Goal: Information Seeking & Learning: Learn about a topic

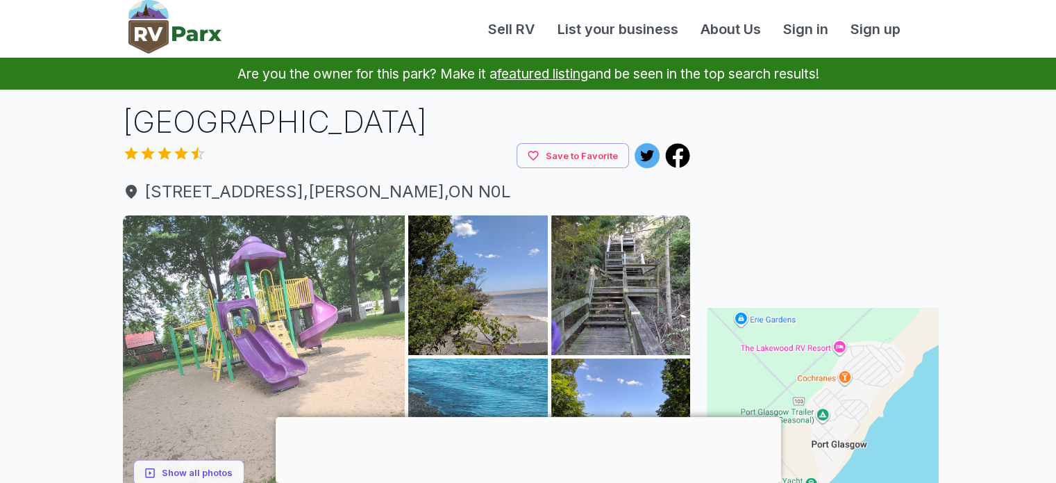
click at [394, 335] on img at bounding box center [264, 356] width 283 height 283
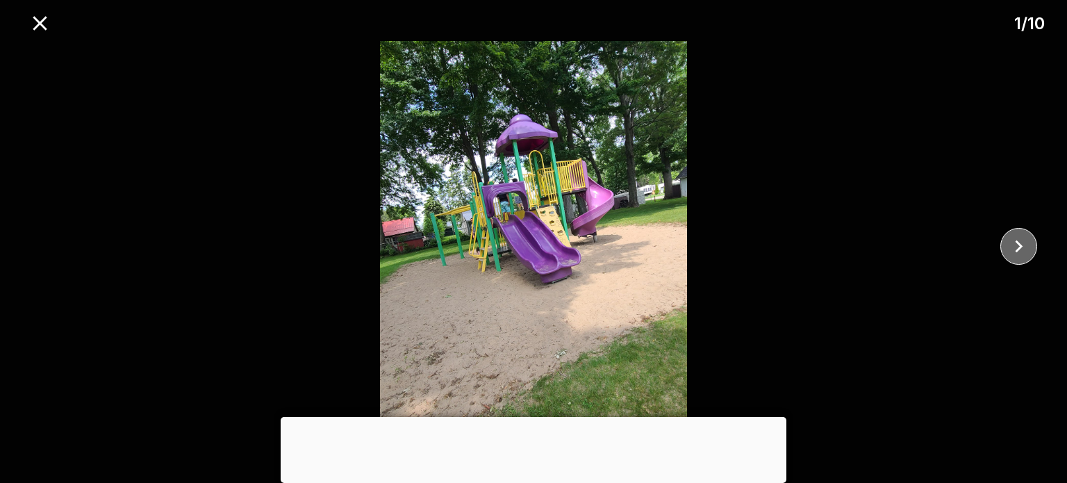
click at [1025, 240] on icon "close" at bounding box center [1018, 246] width 24 height 24
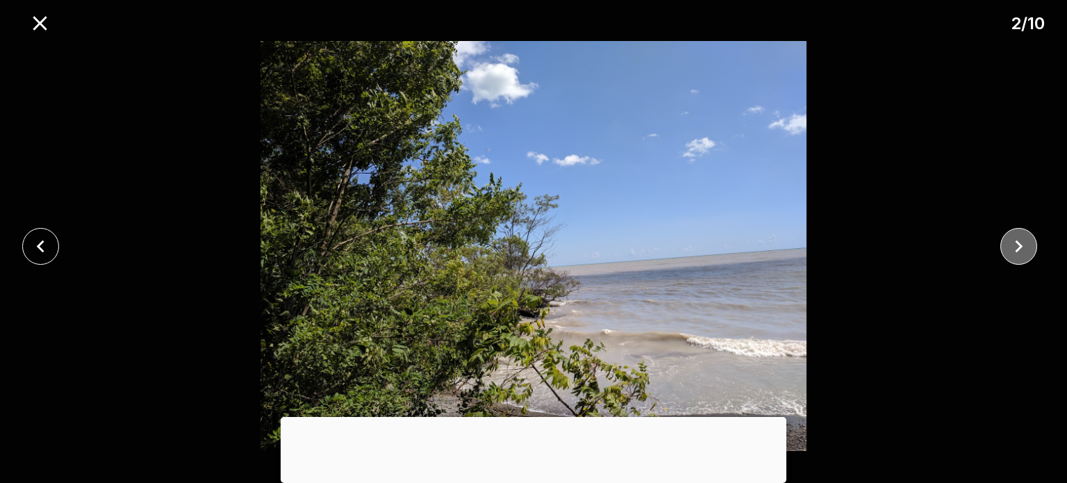
click at [1025, 240] on icon "close" at bounding box center [1018, 246] width 24 height 24
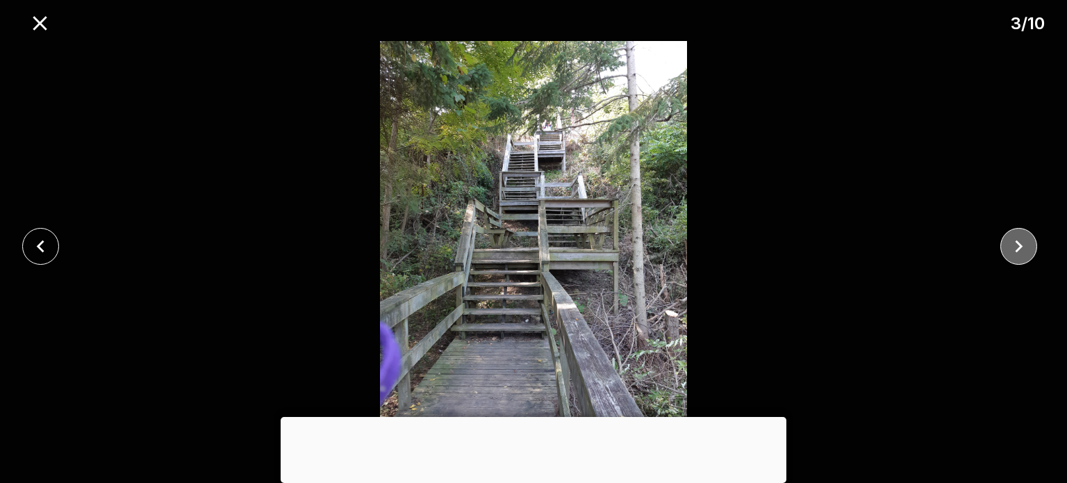
click at [1025, 240] on icon "close" at bounding box center [1018, 246] width 24 height 24
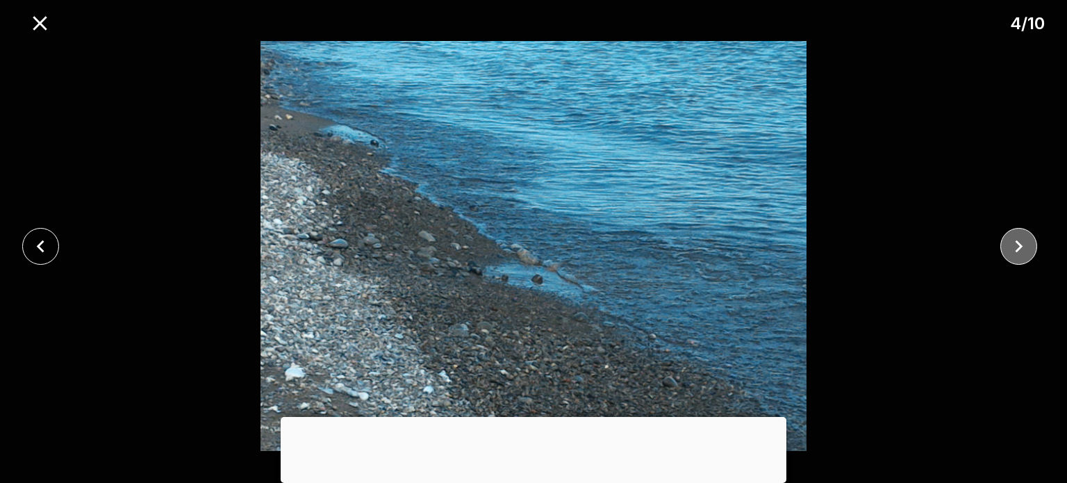
click at [1025, 240] on icon "close" at bounding box center [1018, 246] width 24 height 24
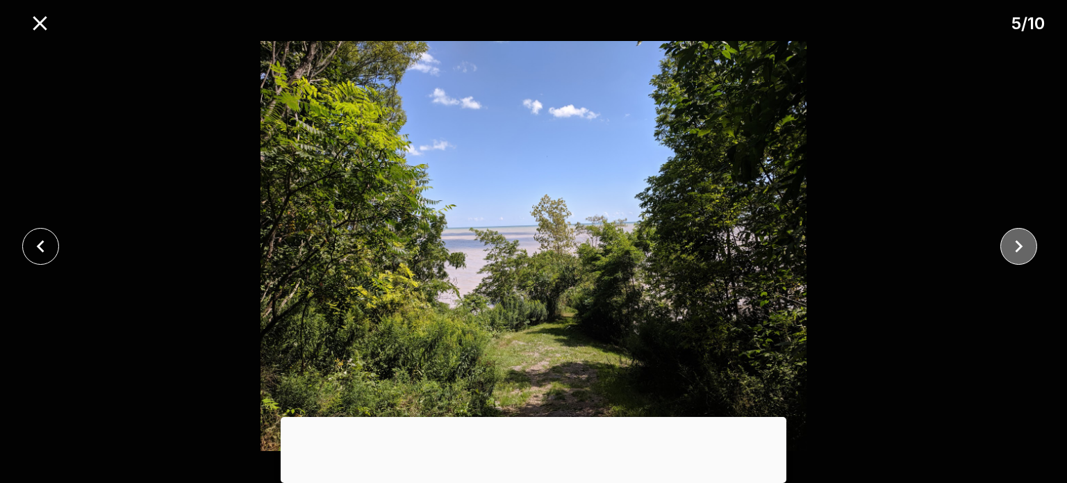
click at [1025, 240] on icon "close" at bounding box center [1018, 246] width 24 height 24
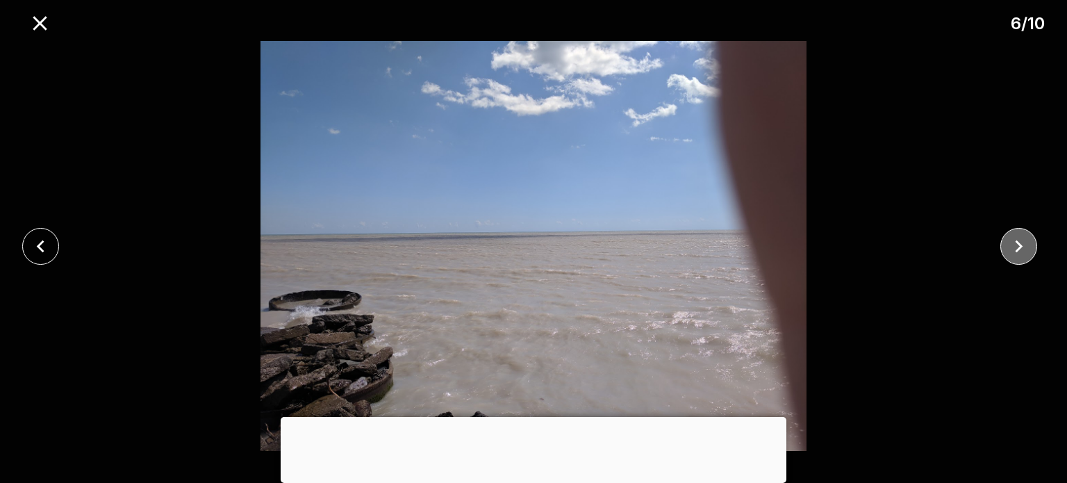
click at [1025, 240] on icon "close" at bounding box center [1018, 246] width 24 height 24
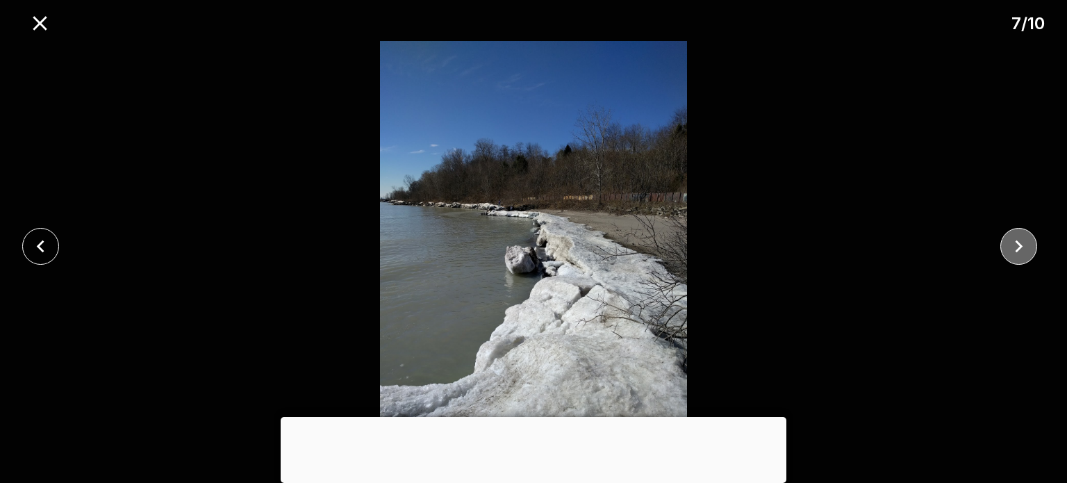
click at [1025, 240] on icon "close" at bounding box center [1018, 246] width 24 height 24
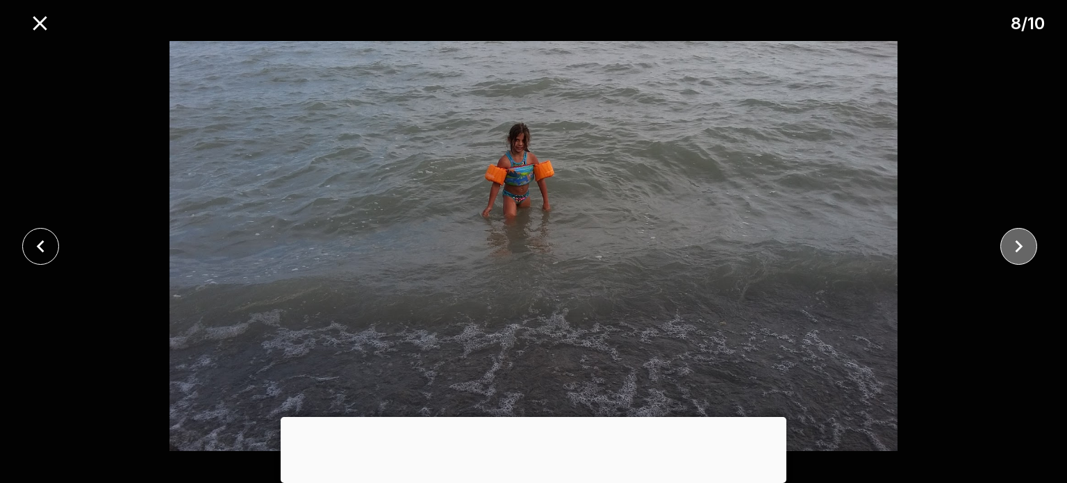
click at [1025, 240] on icon "close" at bounding box center [1018, 246] width 24 height 24
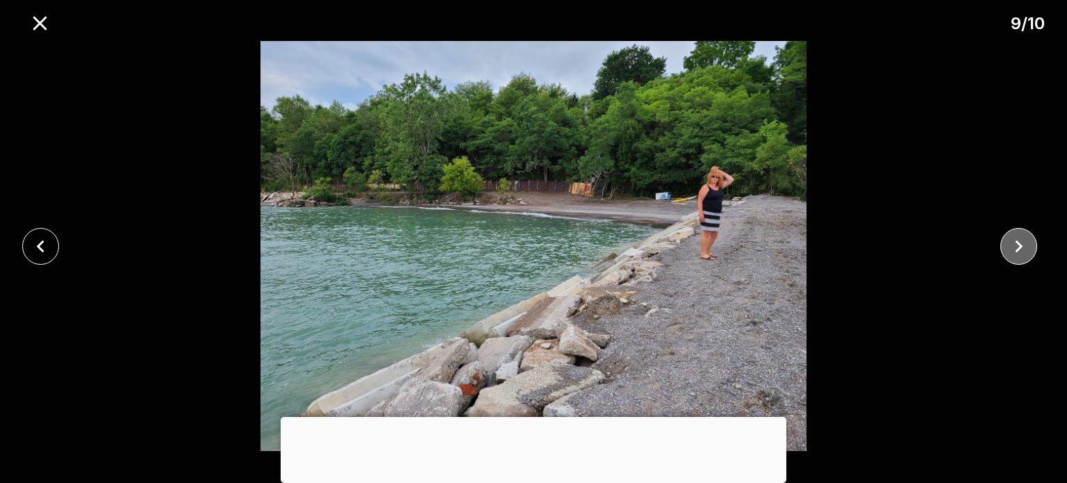
click at [1025, 240] on icon "close" at bounding box center [1018, 246] width 24 height 24
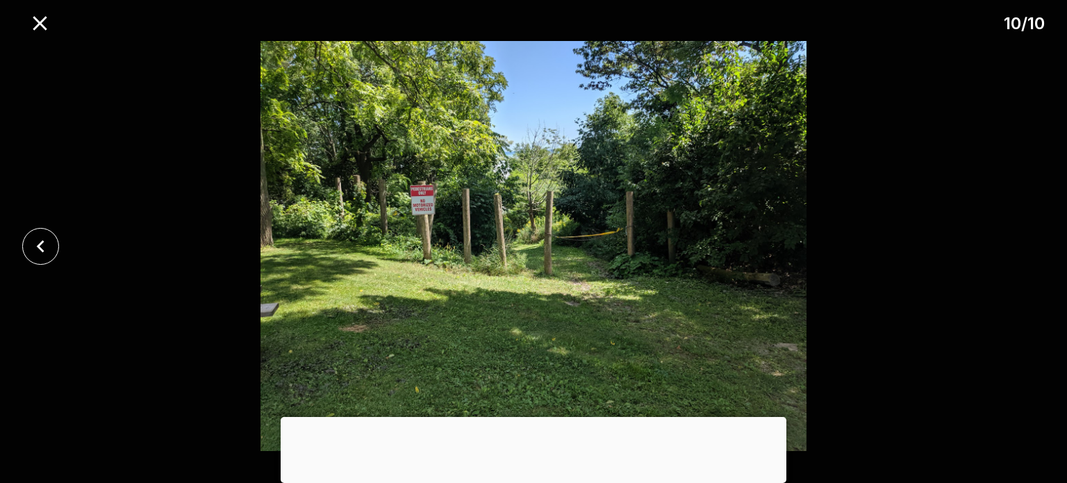
click at [1025, 240] on div at bounding box center [533, 246] width 1067 height 410
click at [39, 19] on icon "close" at bounding box center [40, 23] width 24 height 24
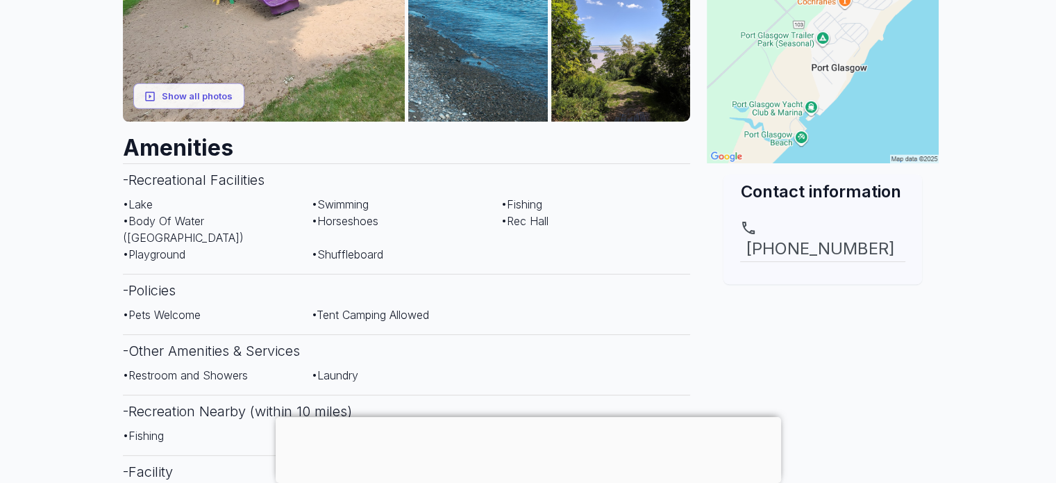
scroll to position [415, 0]
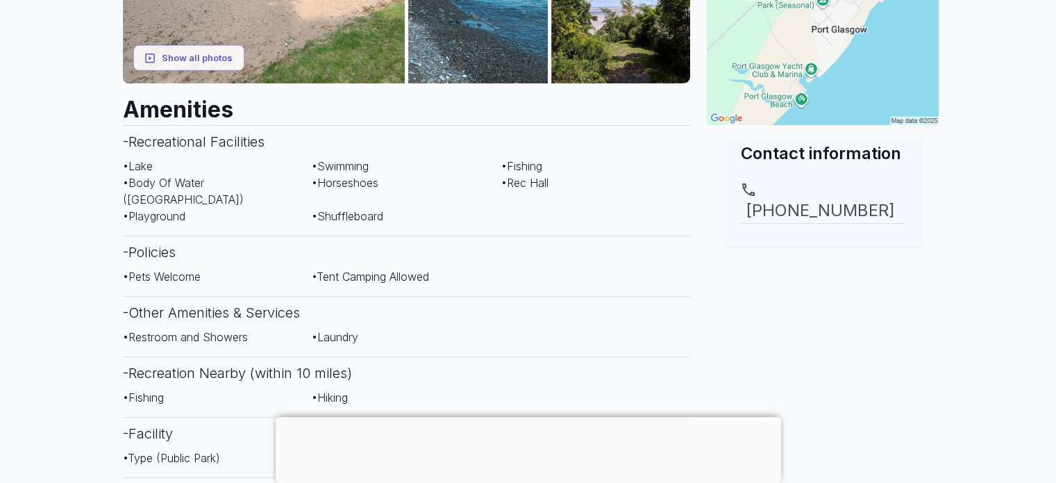
click at [522, 417] on div at bounding box center [529, 417] width 506 height 0
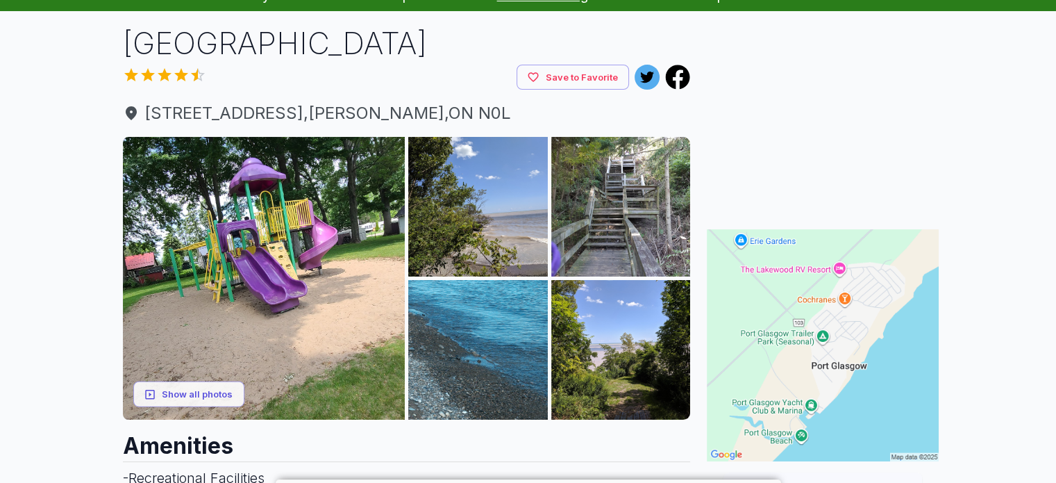
scroll to position [0, 0]
